Goal: Task Accomplishment & Management: Manage account settings

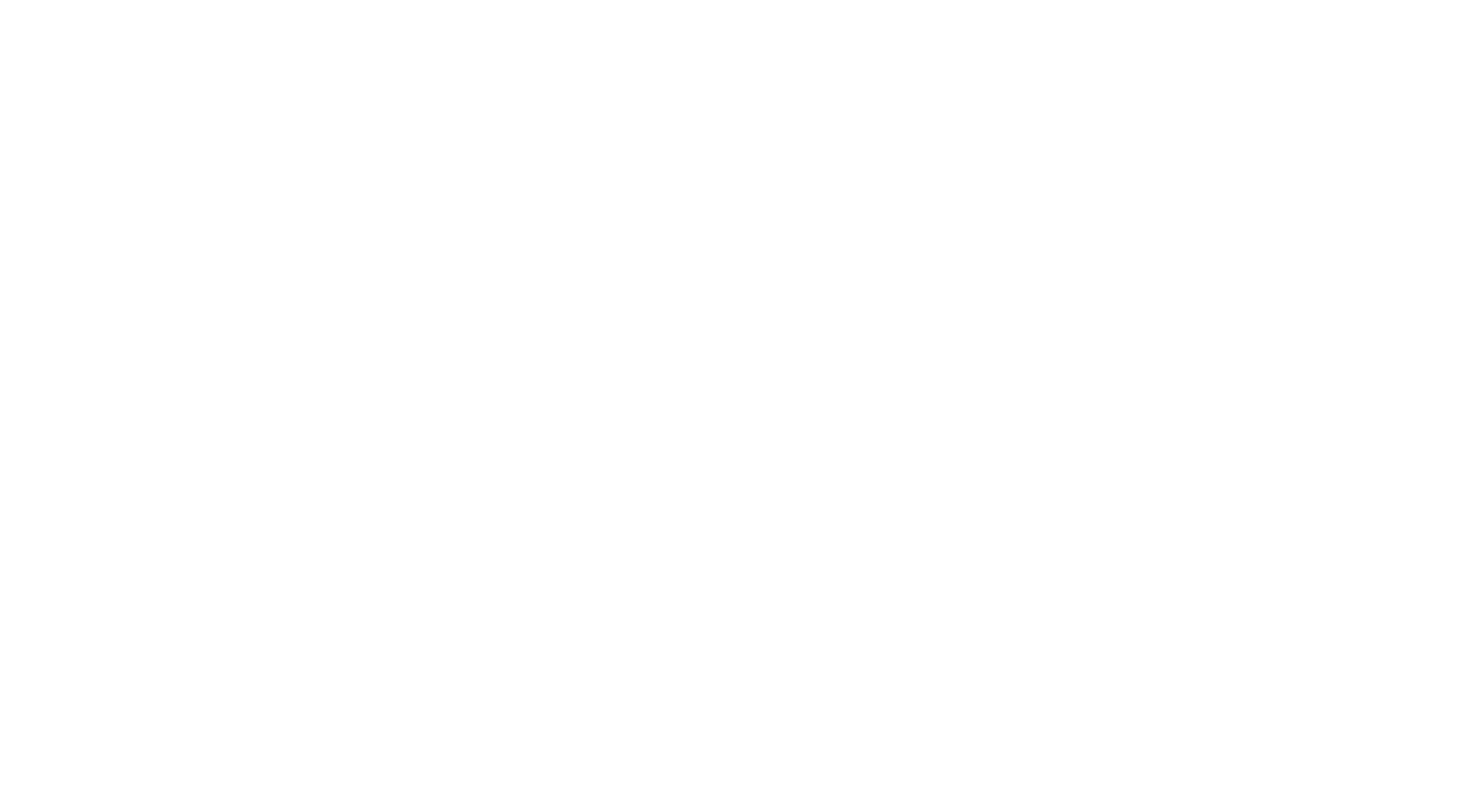
select select "*"
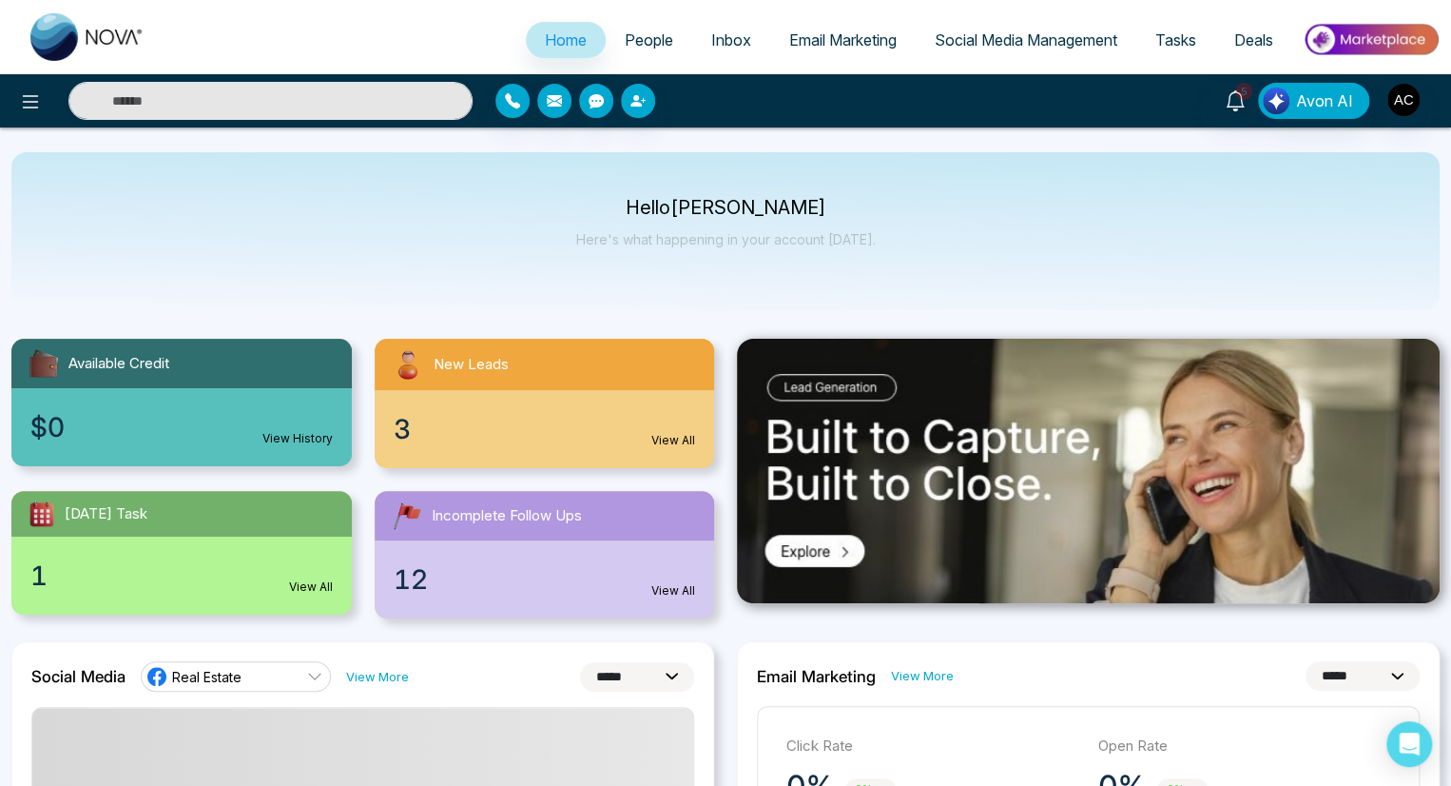
click at [298, 438] on link "View History" at bounding box center [297, 438] width 70 height 17
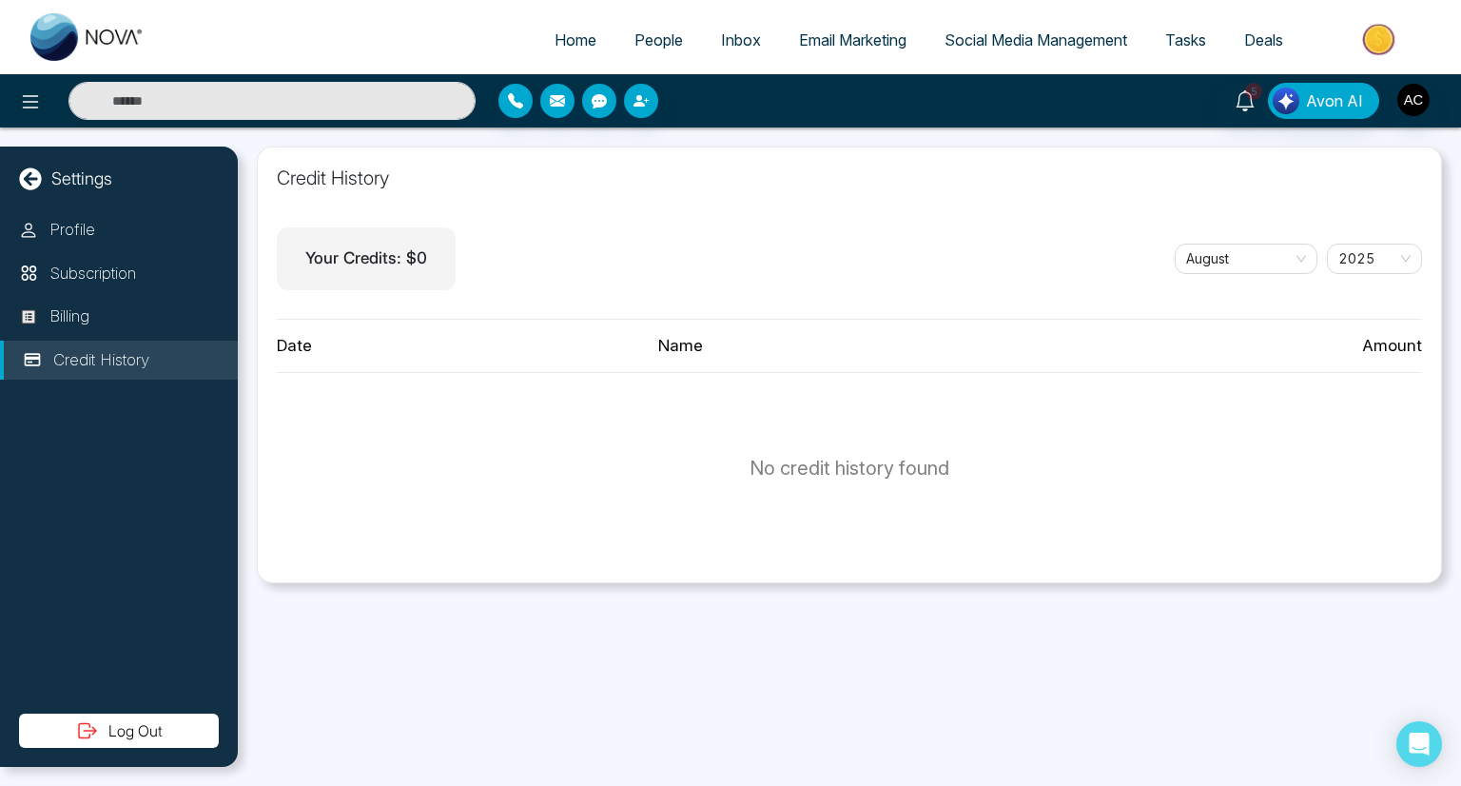
select select "*"
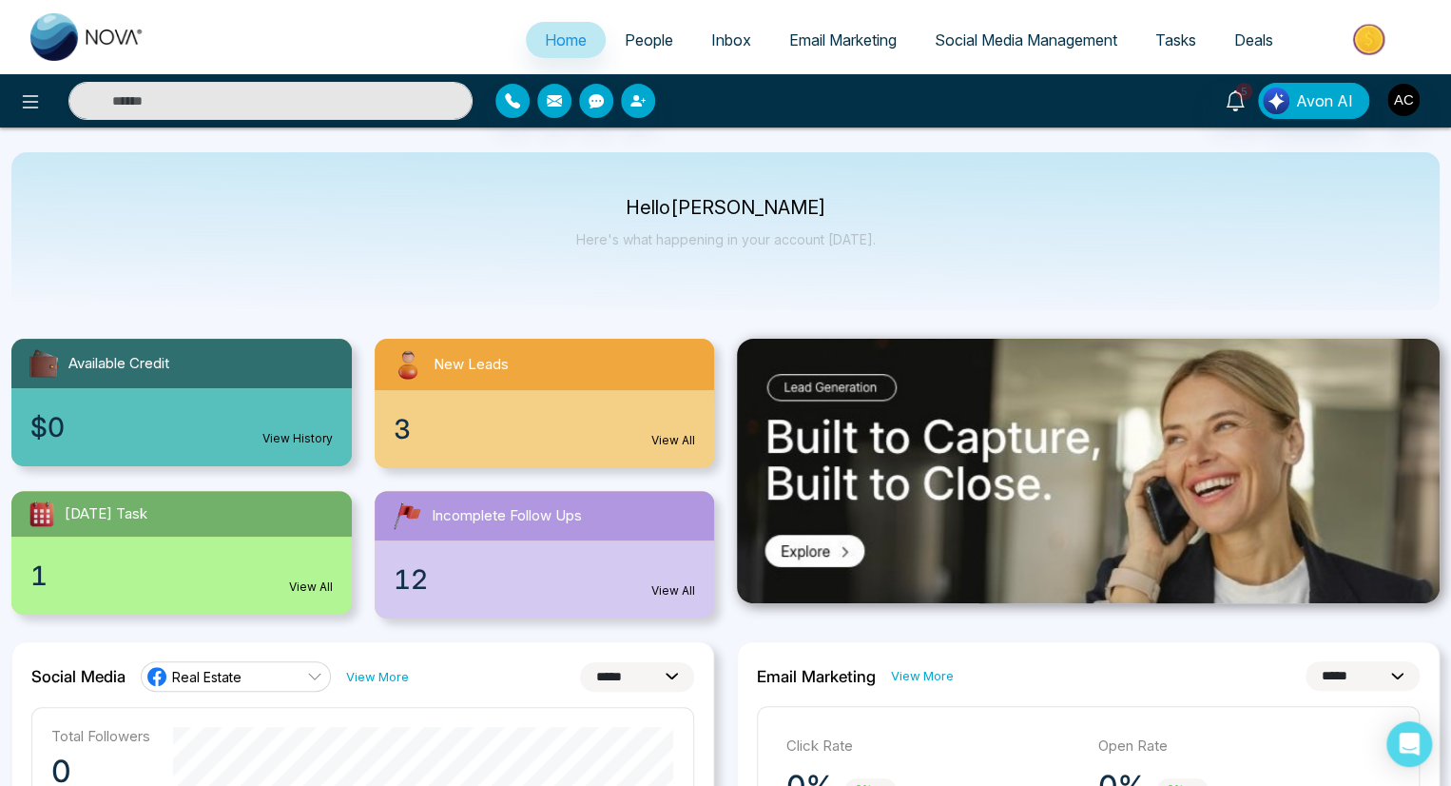
click at [673, 440] on link "View All" at bounding box center [673, 440] width 44 height 17
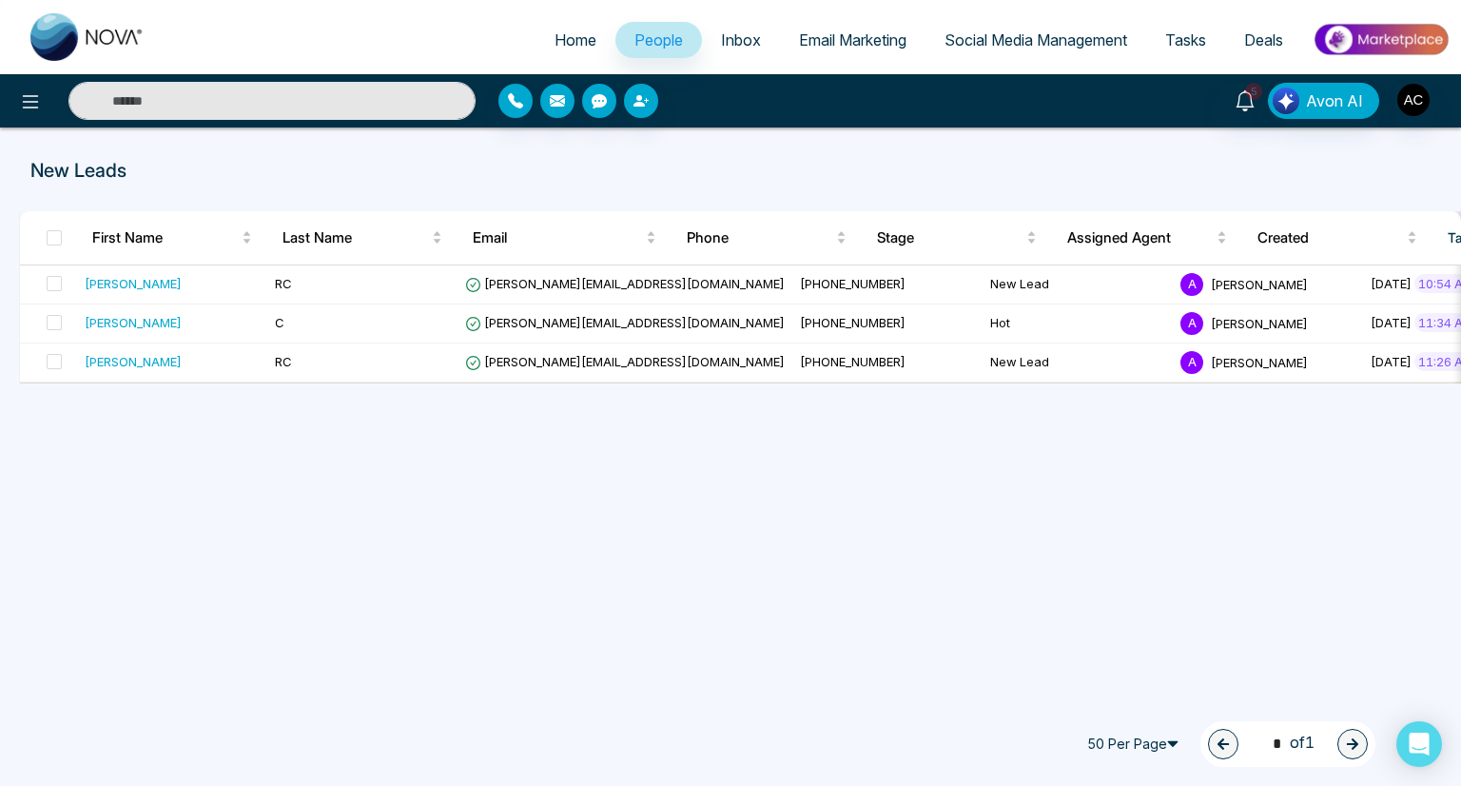
select select "*"
